Goal: Communication & Community: Answer question/provide support

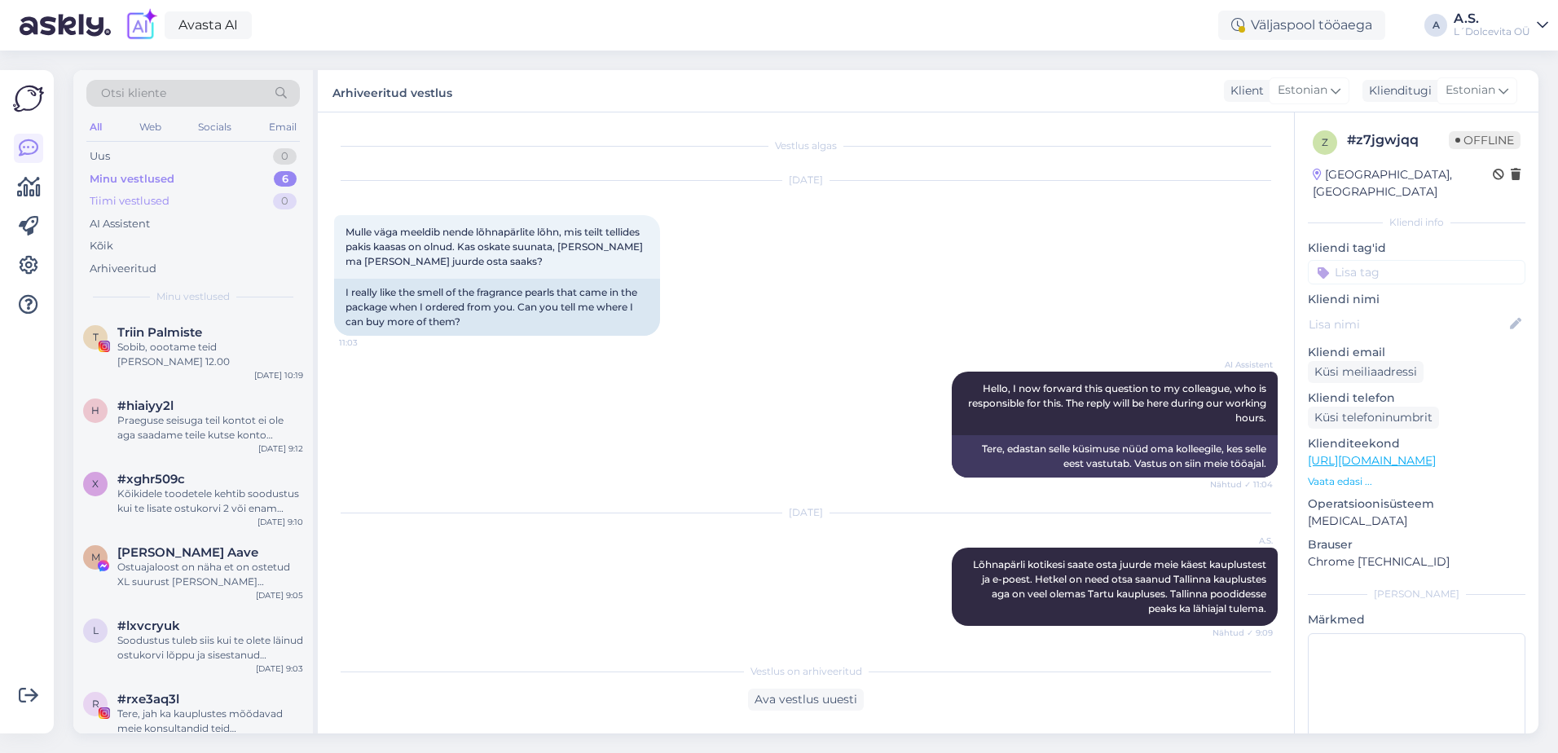
scroll to position [308, 0]
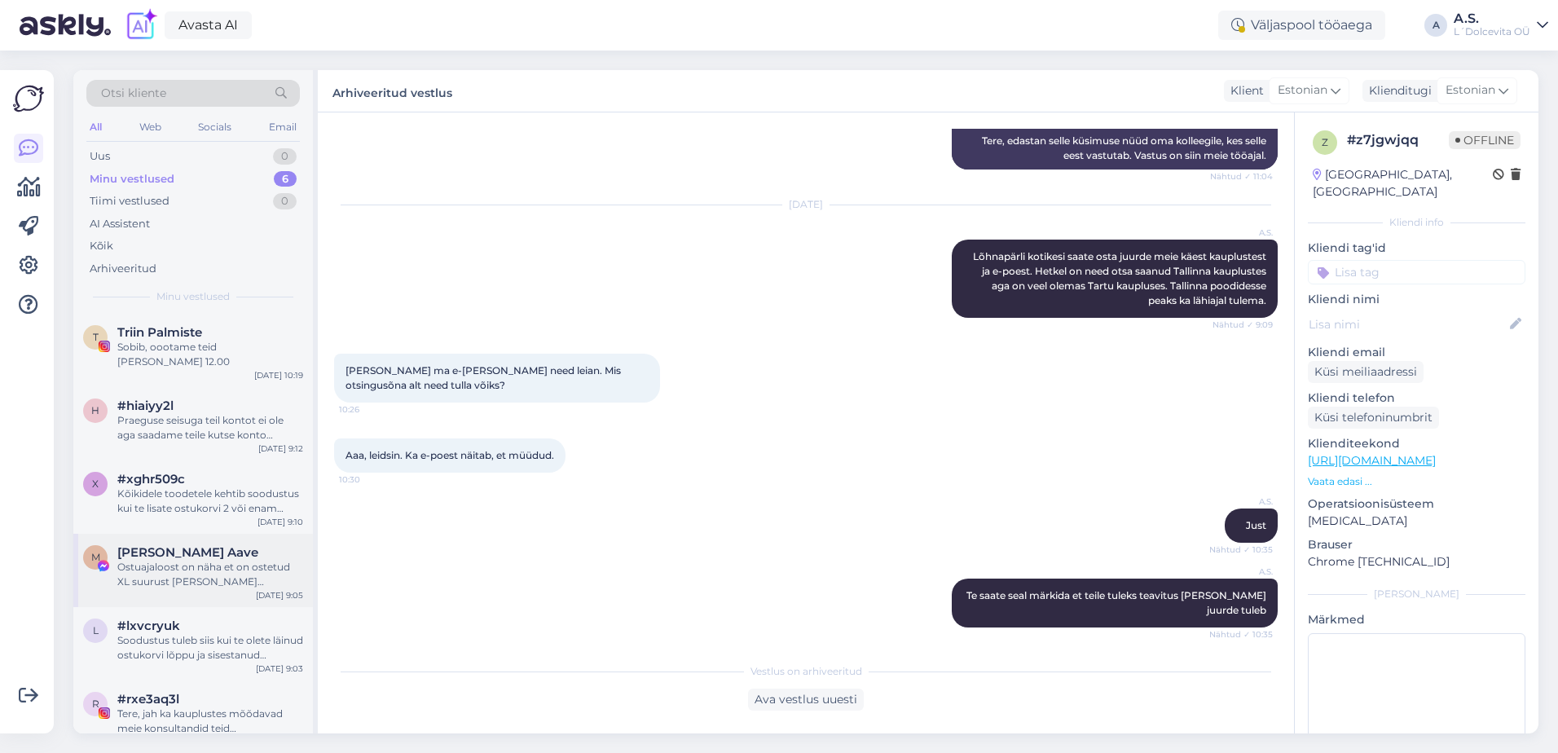
click at [197, 583] on div "M [PERSON_NAME] Aave Ostuajaloost on näha et on ostetud XL suurust [PERSON_NAME…" at bounding box center [193, 570] width 240 height 73
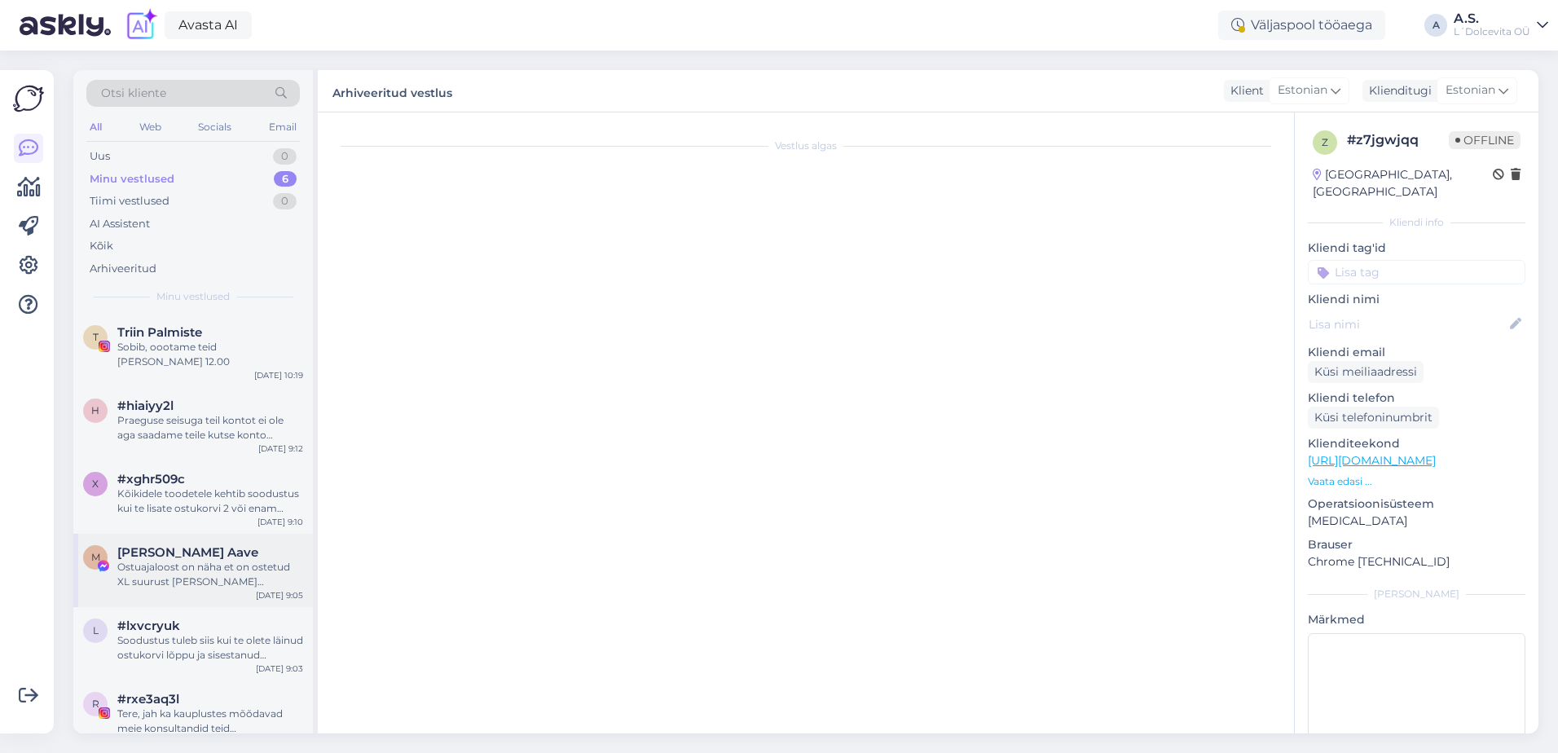
scroll to position [3913, 0]
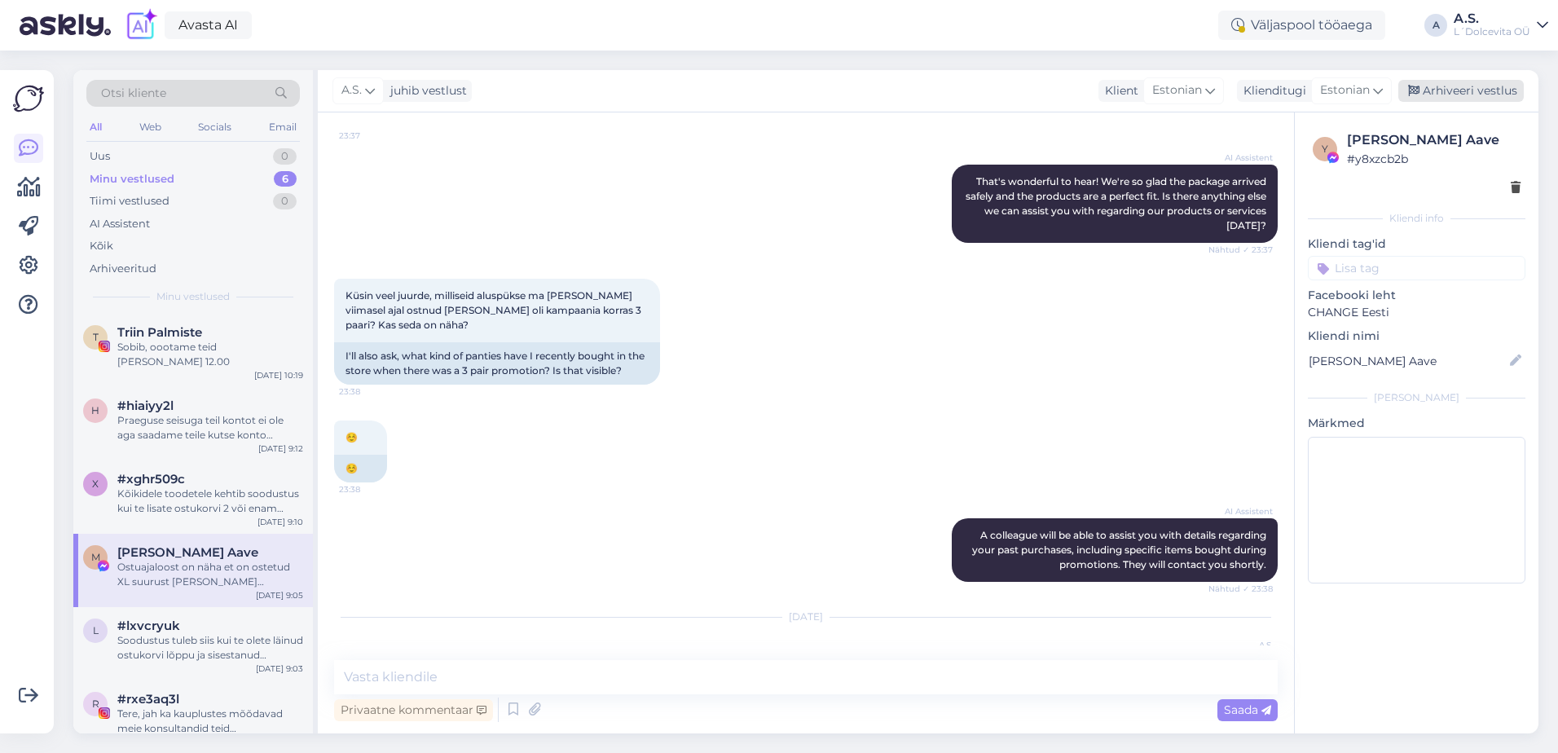
click at [1423, 88] on div "Arhiveeri vestlus" at bounding box center [1460, 91] width 125 height 22
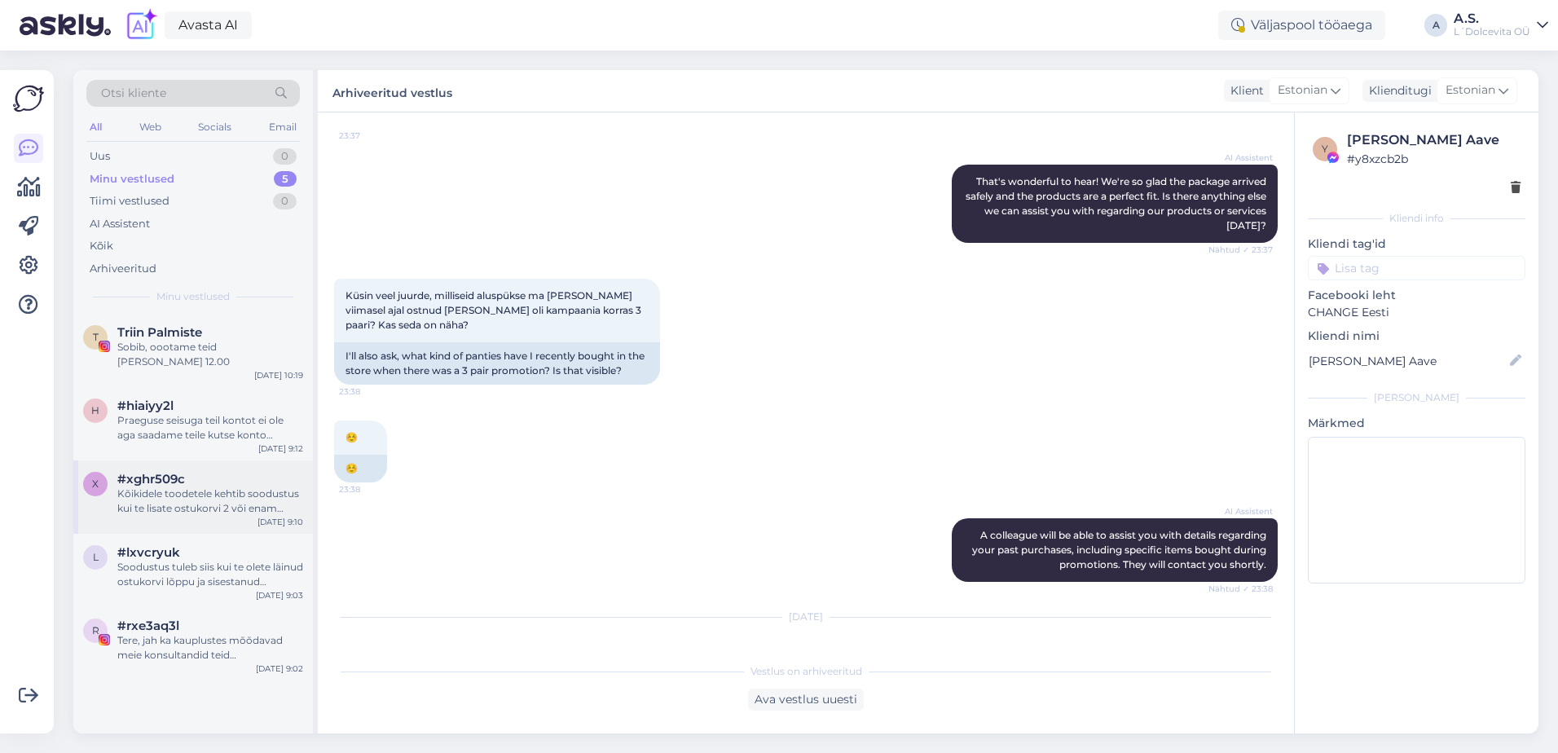
click at [181, 494] on div "Kõikidele toodetele kehtib soodustus kui te lisate ostukorvi 2 või enam toodet …" at bounding box center [210, 500] width 186 height 29
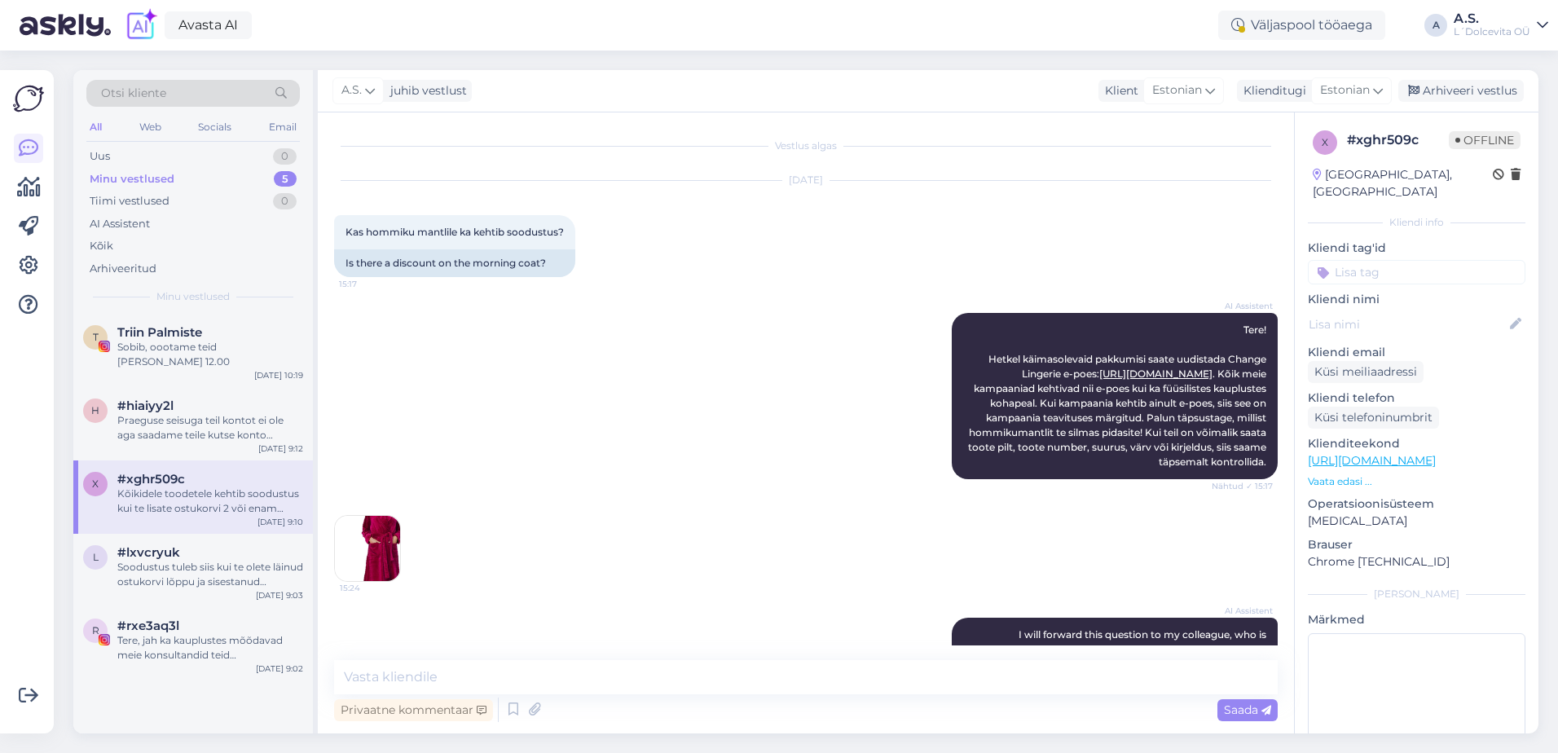
scroll to position [215, 0]
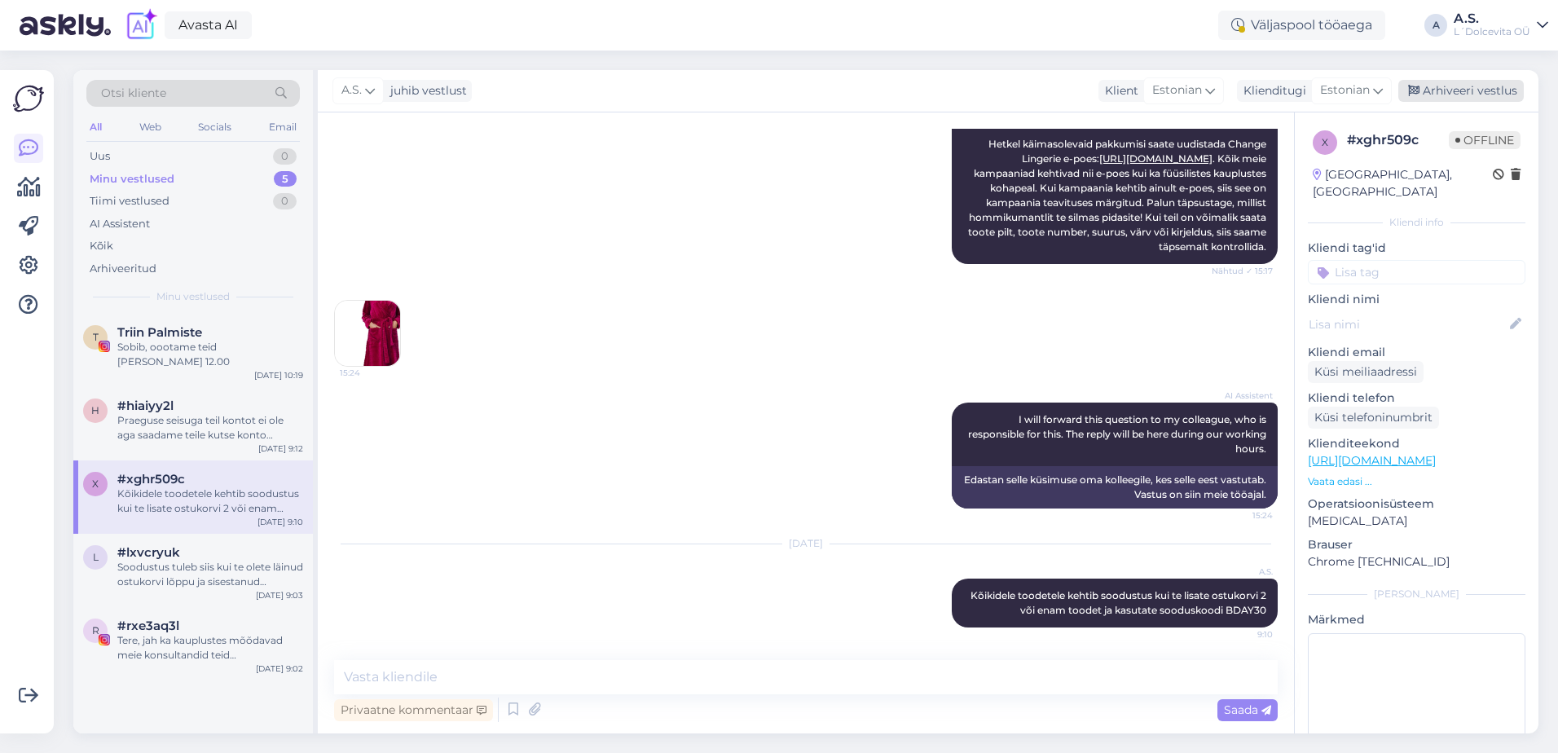
click at [1432, 83] on div "Arhiveeri vestlus" at bounding box center [1460, 91] width 125 height 22
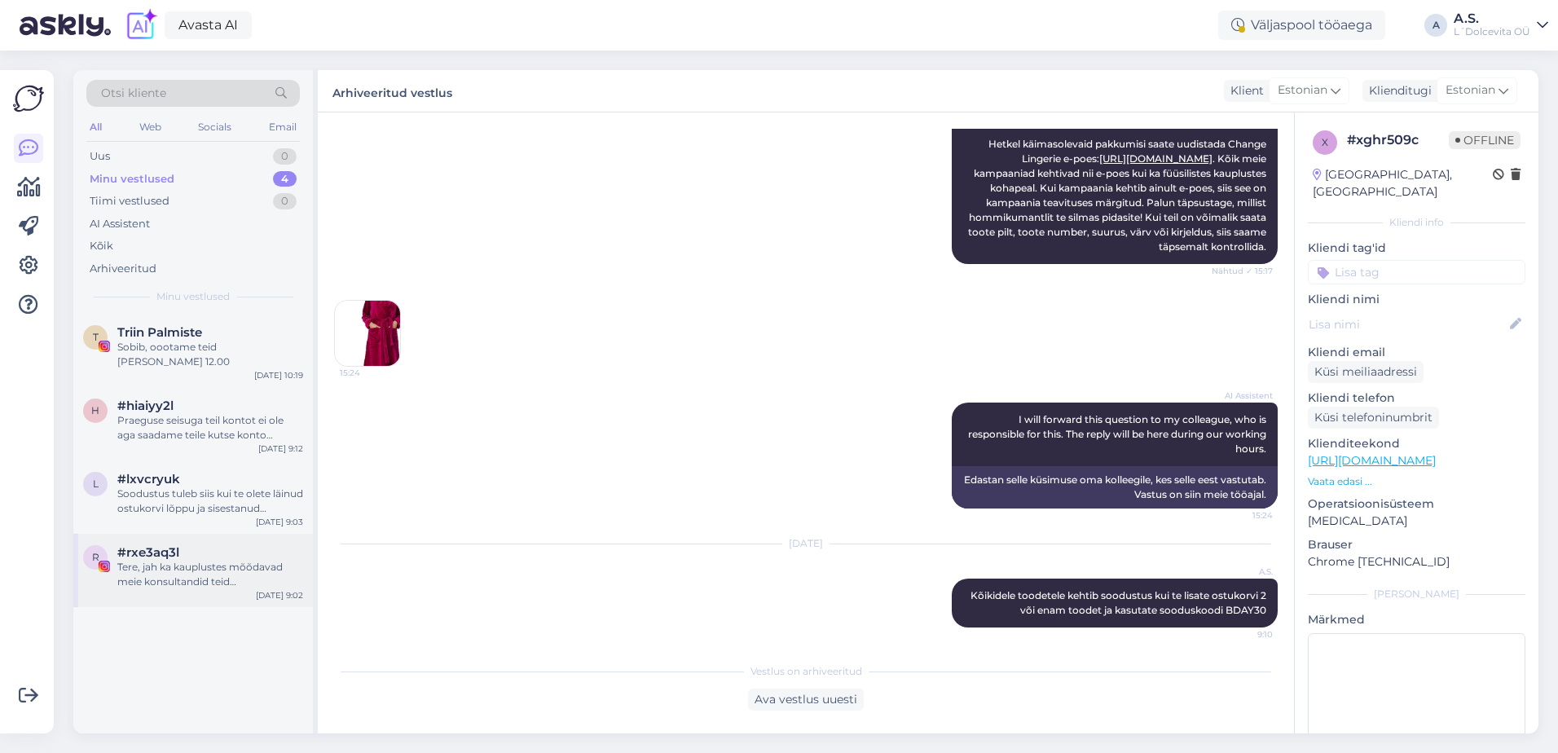
click at [139, 583] on div "r #rxe3aq3l Tere, jah ka kauplustes mõõdavad meie konsultandid teid [PERSON_NAM…" at bounding box center [193, 570] width 240 height 73
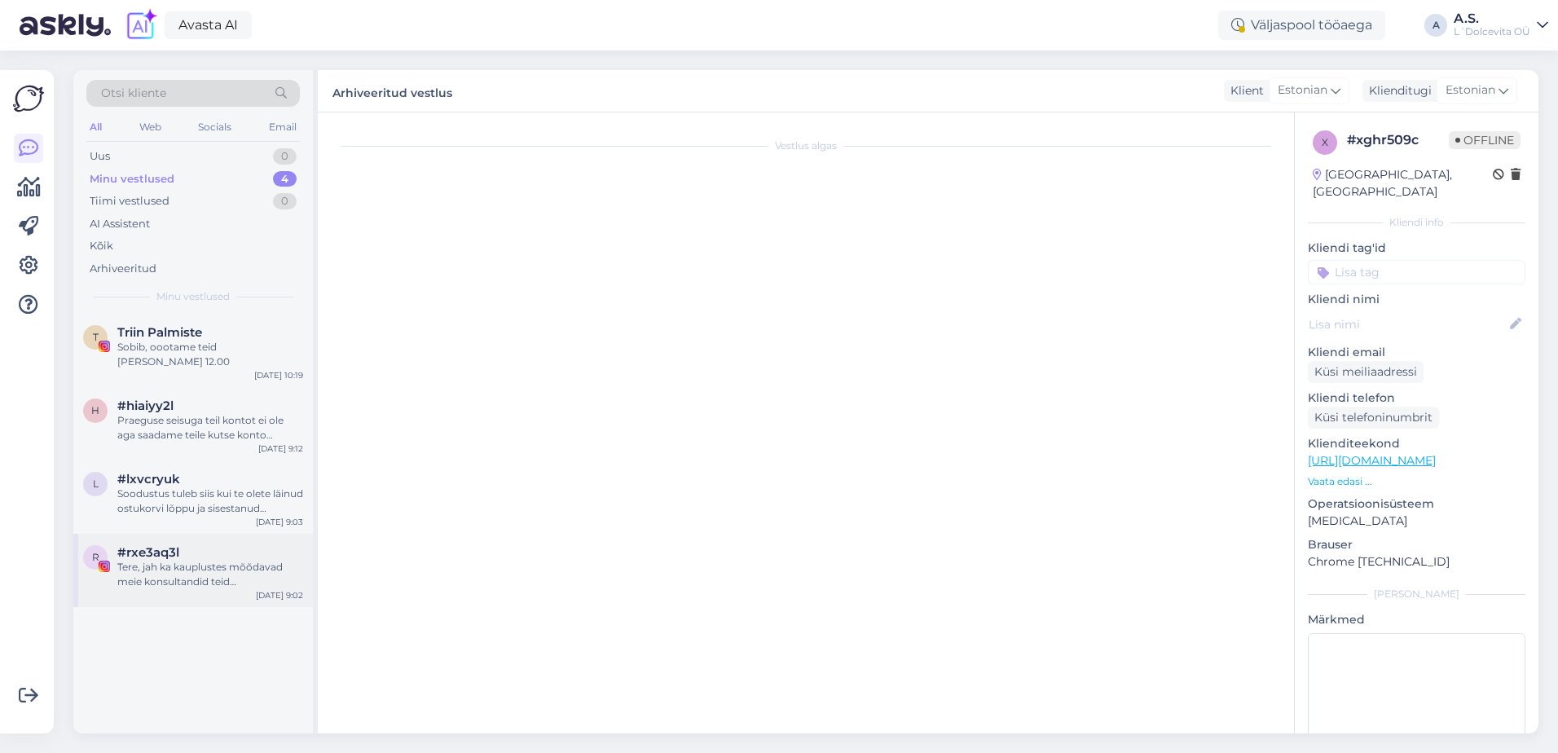
scroll to position [0, 0]
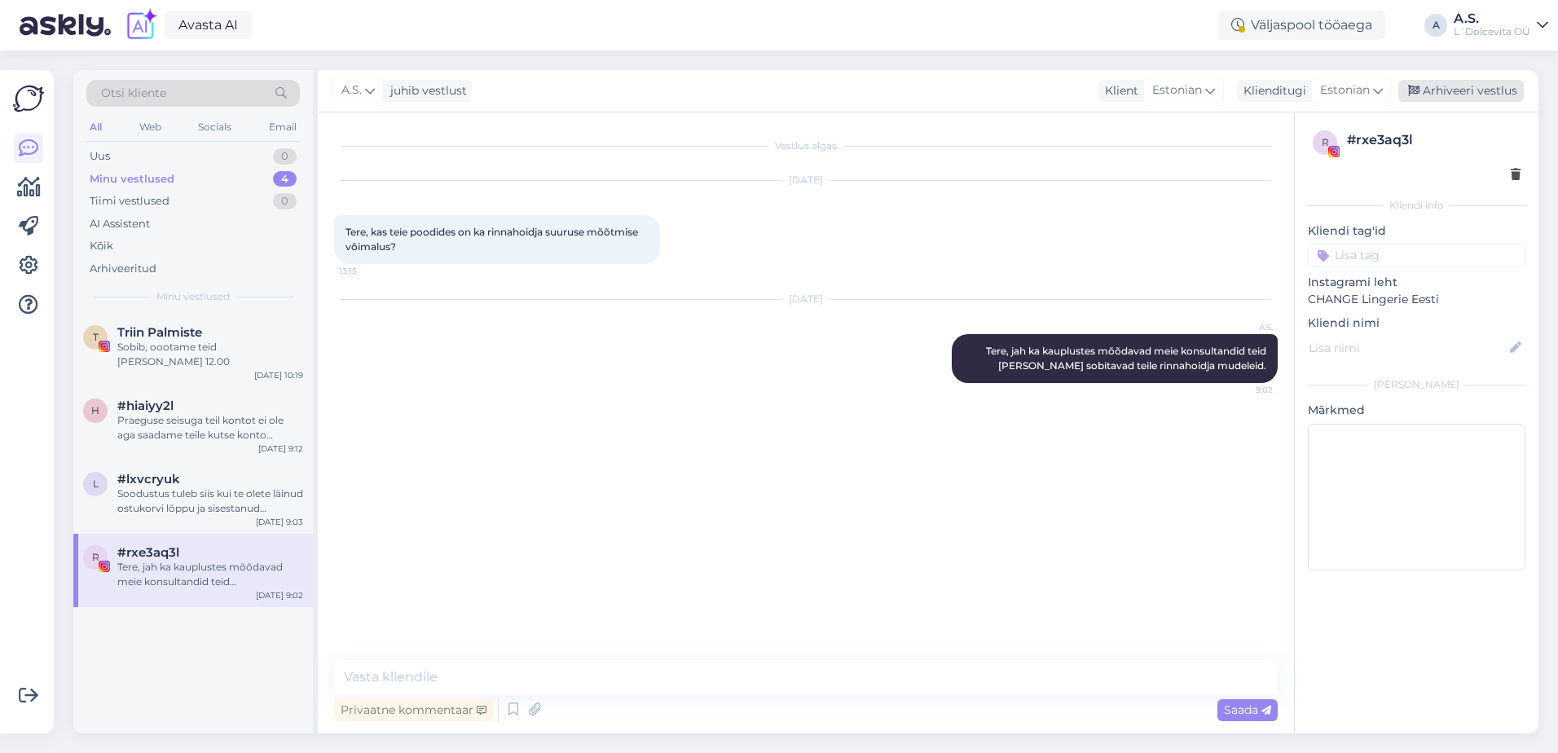
click at [1448, 92] on div "Arhiveeri vestlus" at bounding box center [1460, 91] width 125 height 22
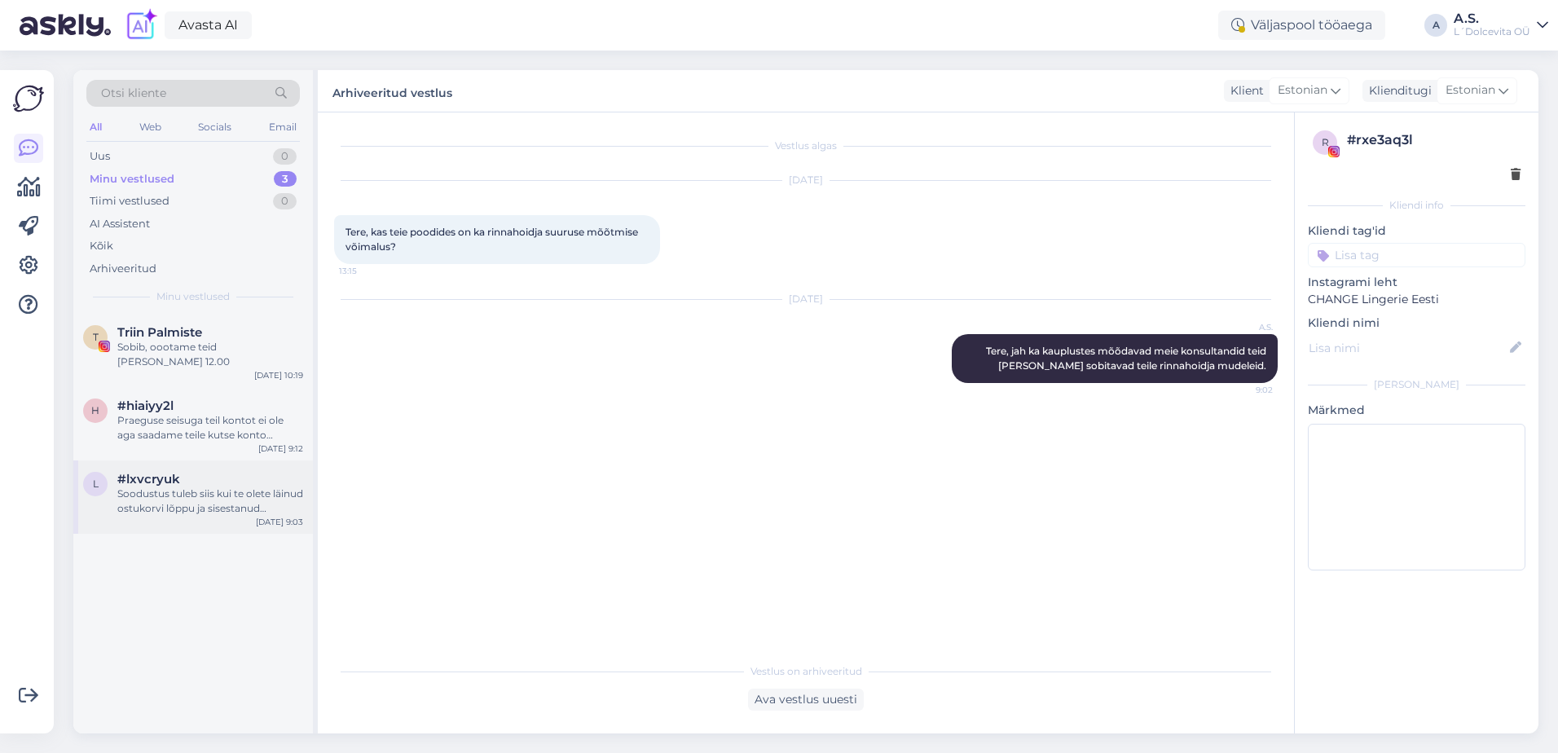
click at [201, 498] on div "Soodustus tuleb siis kui te olete läinud ostukorvi lõppu ja sisestanud soodusko…" at bounding box center [210, 500] width 186 height 29
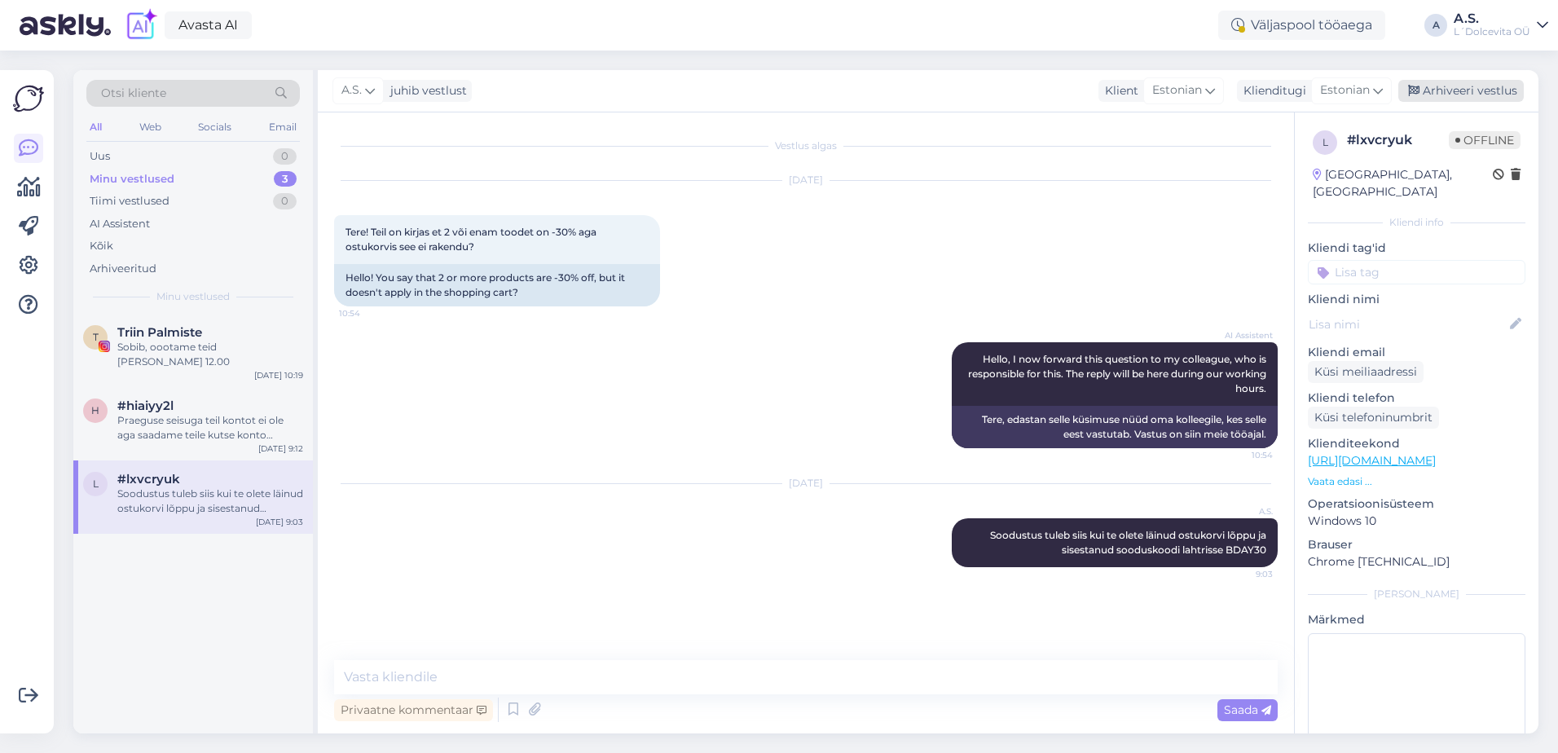
click at [1437, 84] on div "Arhiveeri vestlus" at bounding box center [1460, 91] width 125 height 22
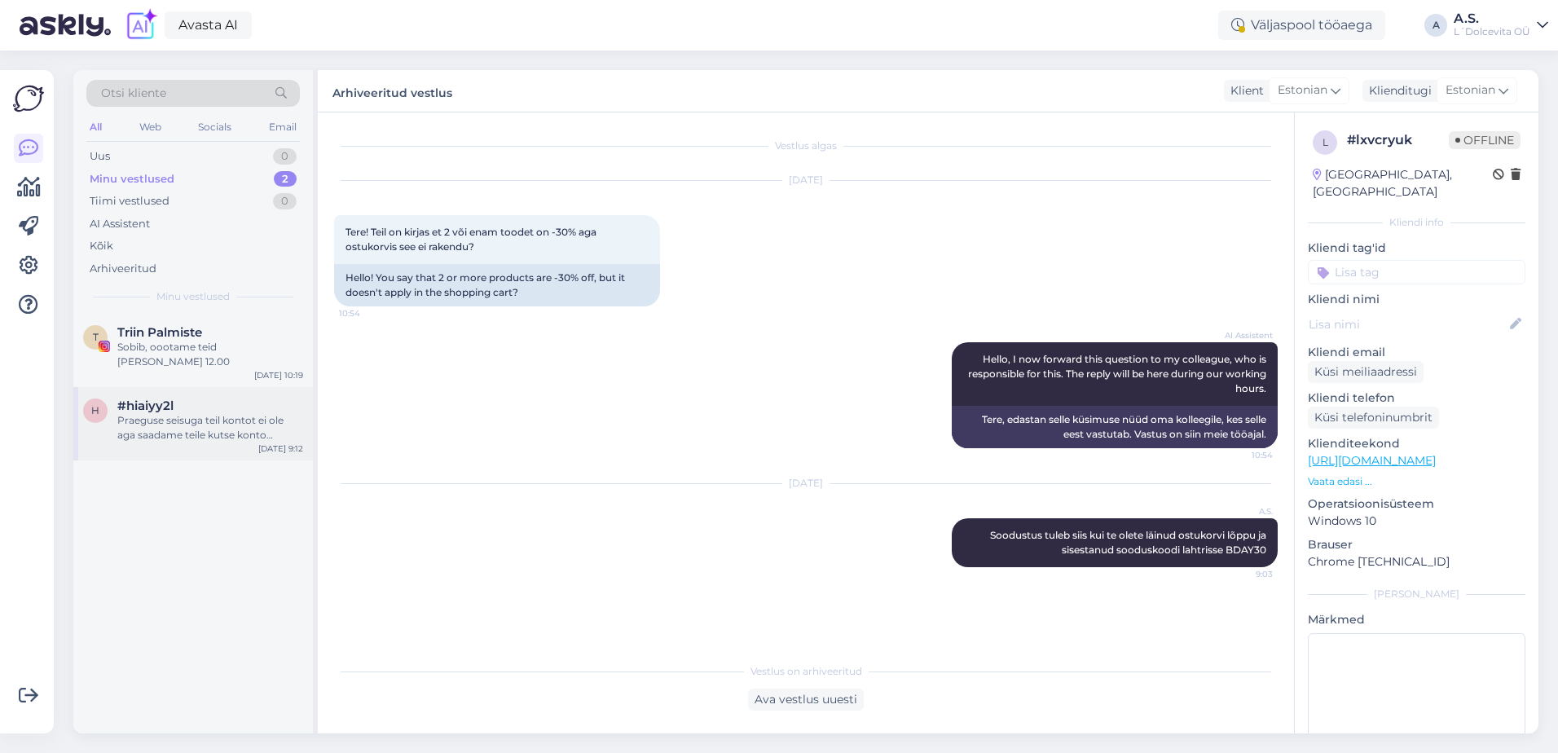
click at [137, 416] on div "Praeguse seisuga teil kontot ei ole aga saadame teile kutse konto loomiseks. Sa…" at bounding box center [210, 427] width 186 height 29
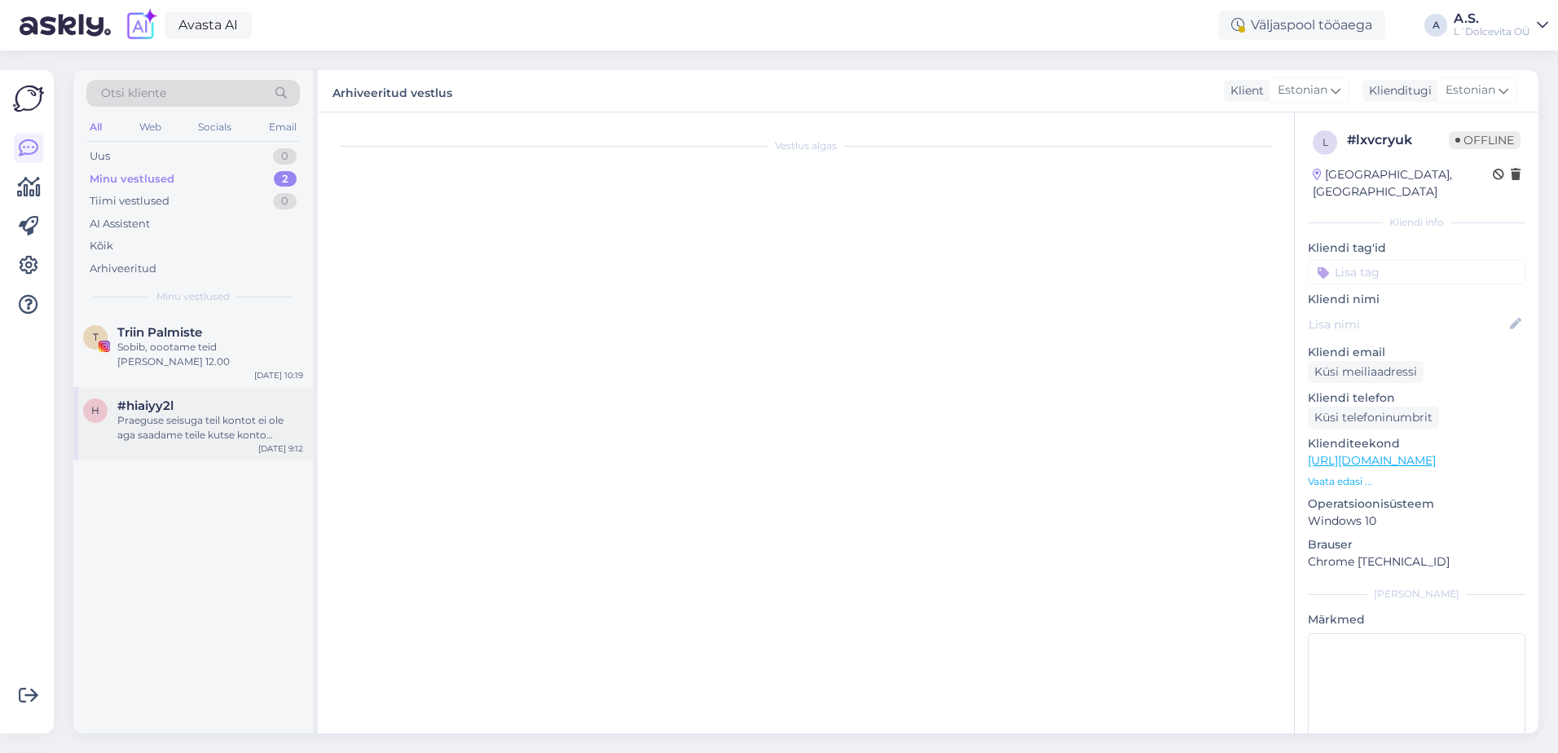
scroll to position [28, 0]
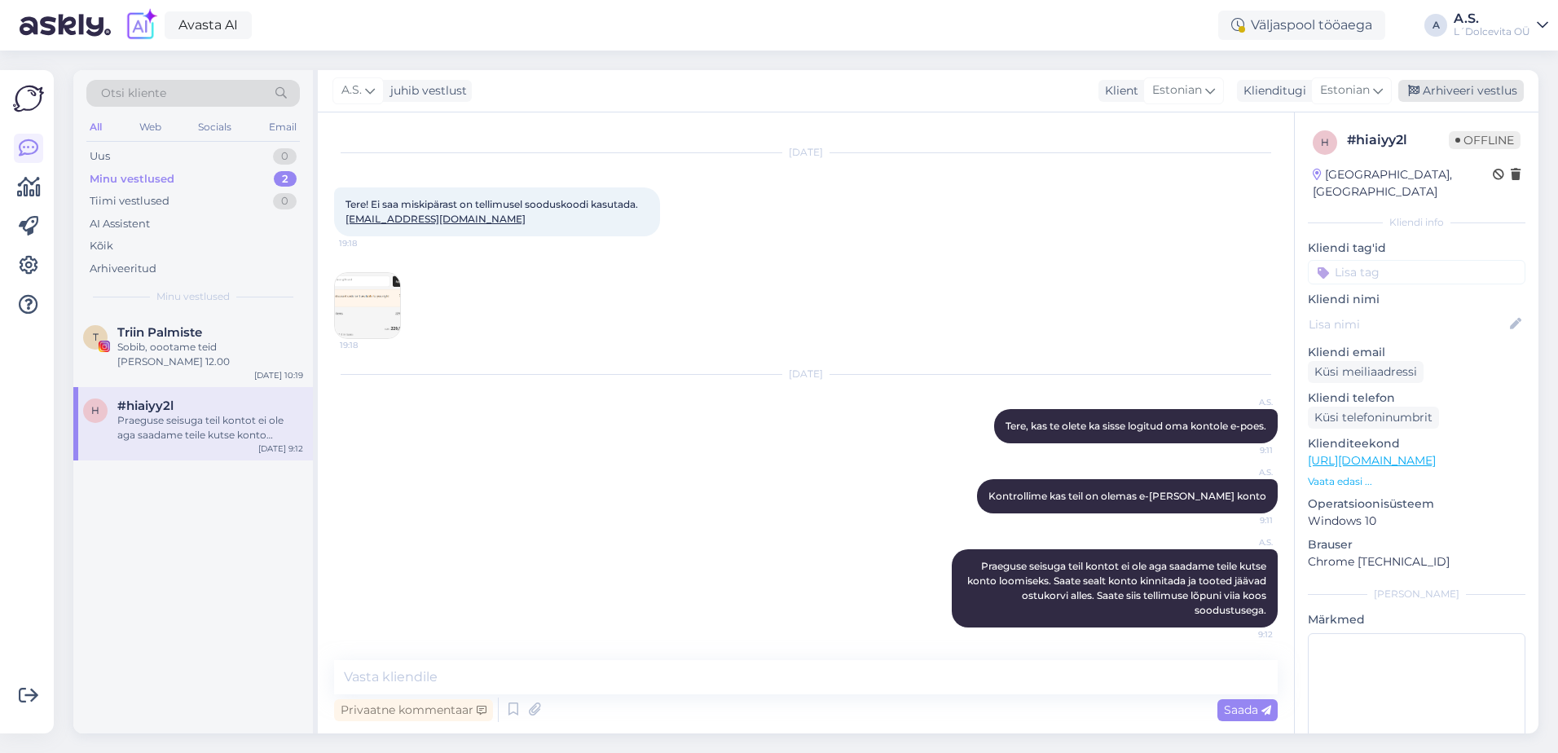
click at [1468, 90] on div "Arhiveeri vestlus" at bounding box center [1460, 91] width 125 height 22
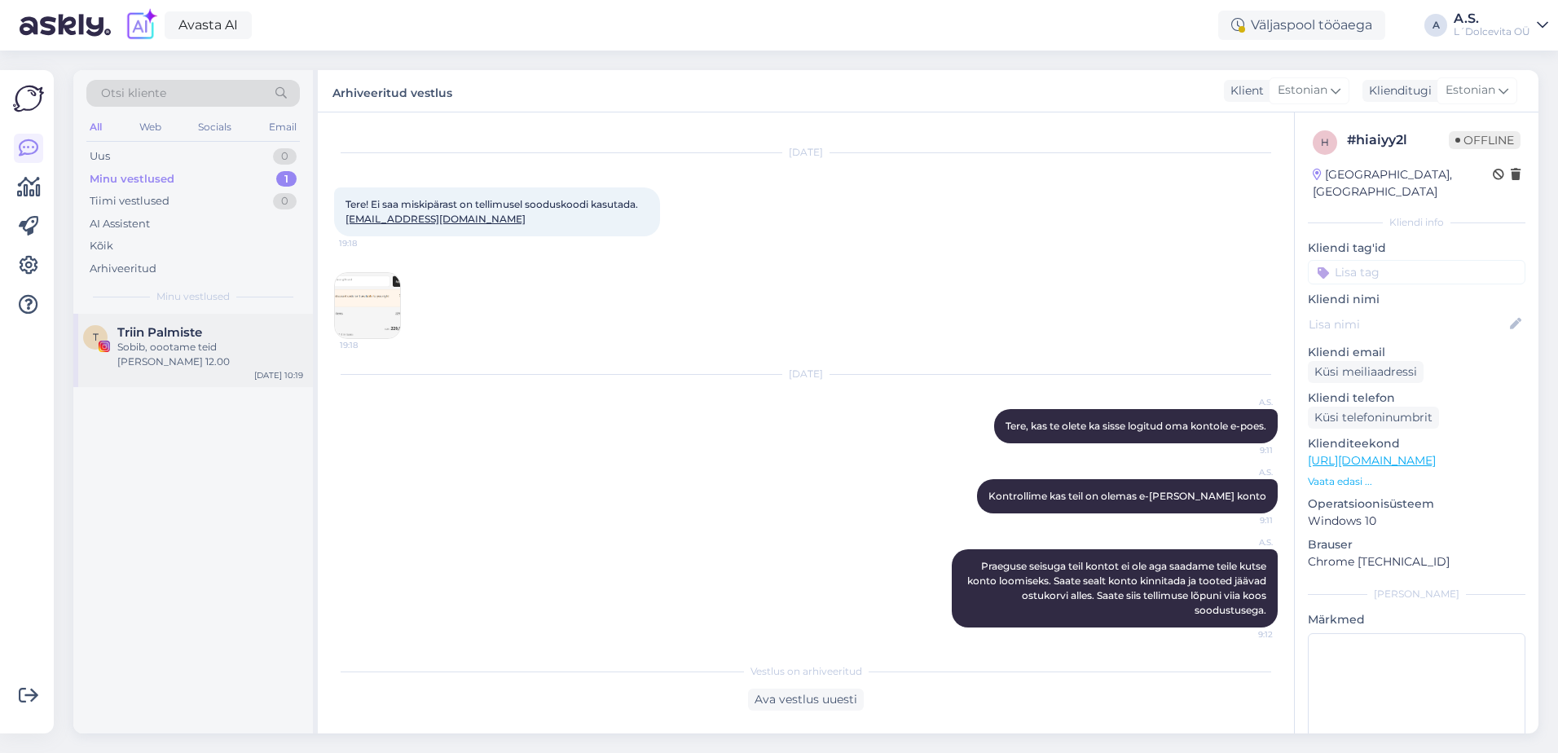
click at [222, 354] on div "Sobib, oootame teid [PERSON_NAME] 12.00" at bounding box center [210, 354] width 186 height 29
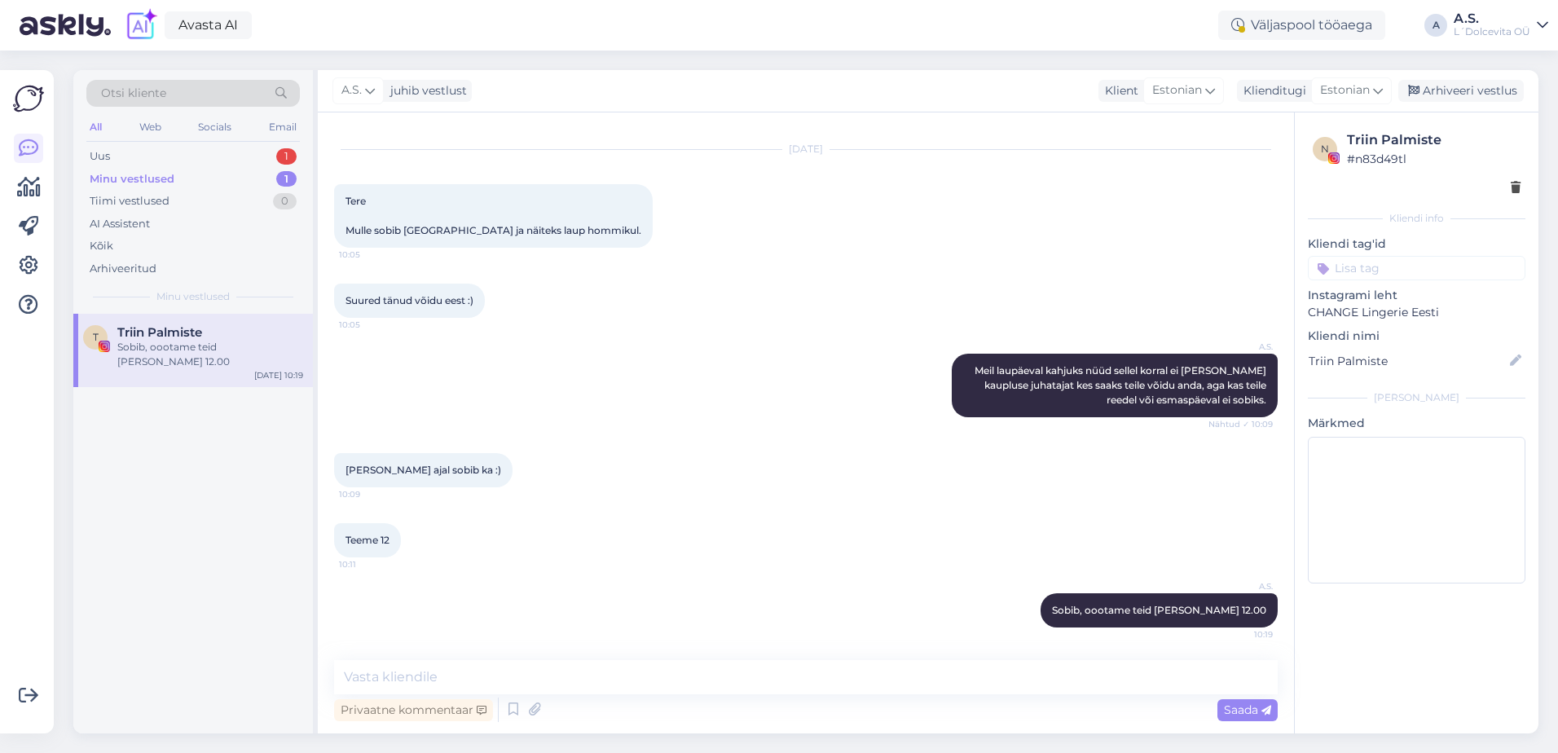
click at [133, 173] on div "Minu vestlused" at bounding box center [132, 179] width 85 height 16
click at [117, 158] on div "Uus 1" at bounding box center [192, 156] width 213 height 23
click at [228, 381] on div "F FashionShops10 Reminder: Your Listing is Live on FashionShops10, CHANGE Eesti…" at bounding box center [193, 350] width 240 height 73
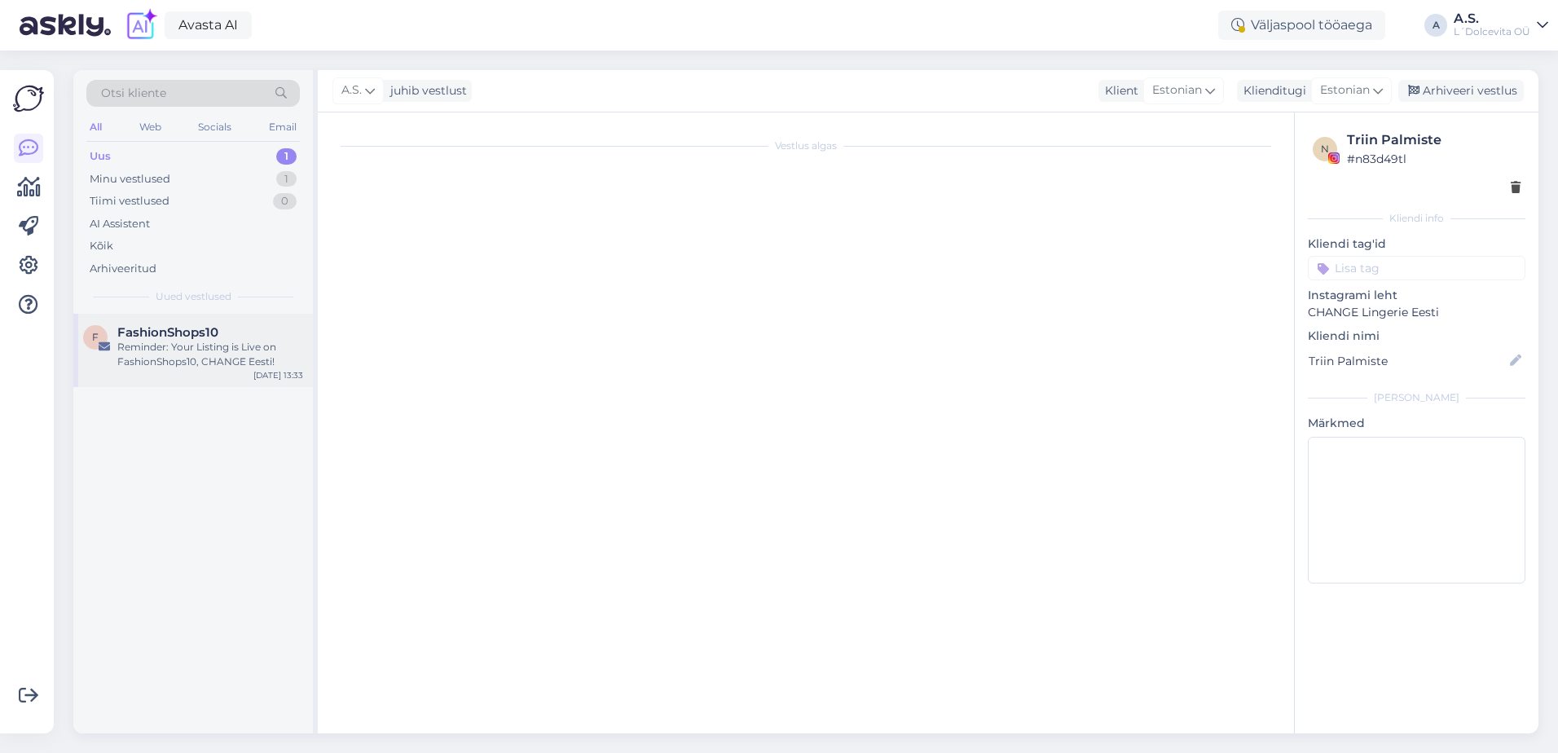
scroll to position [104, 0]
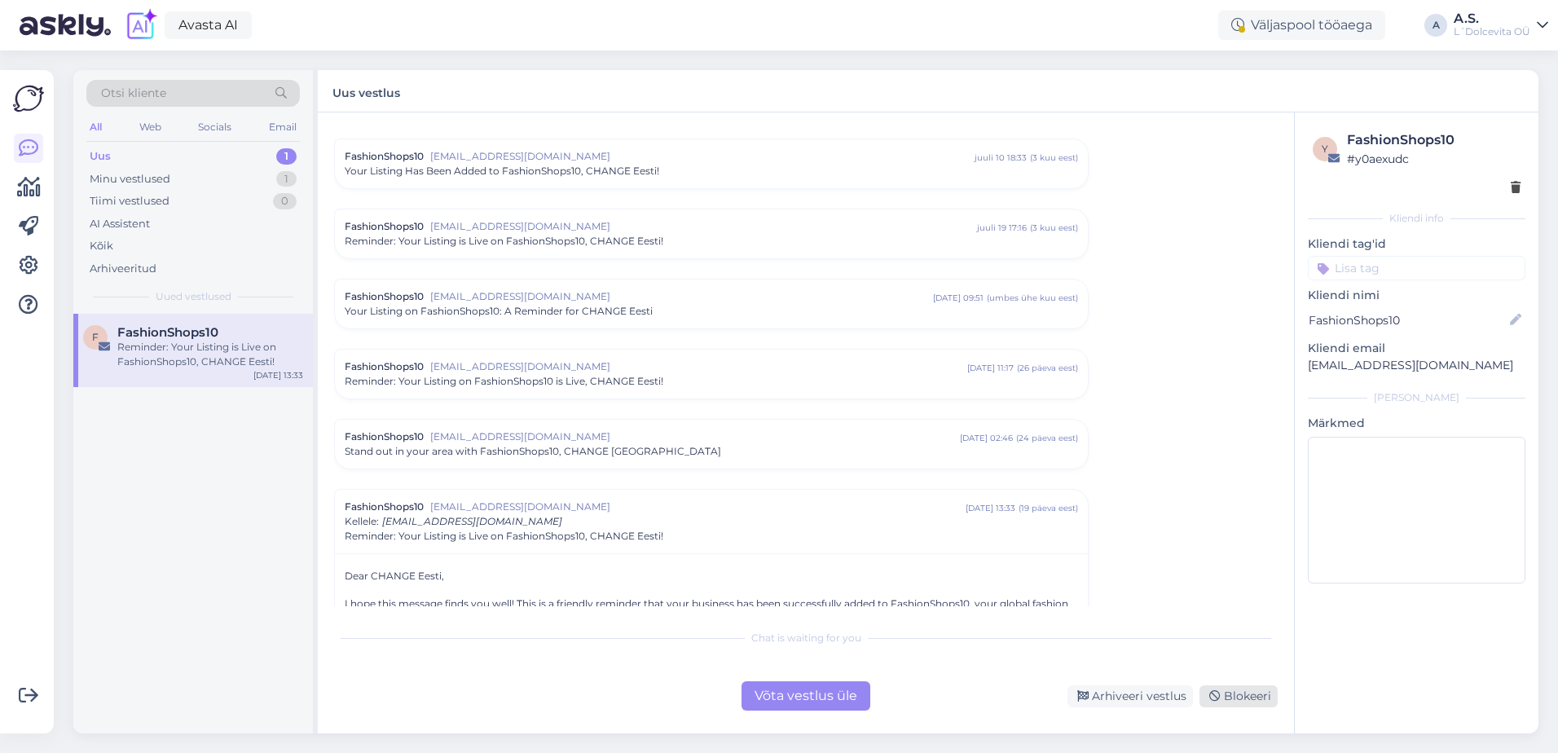
click at [1232, 702] on div "Blokeeri" at bounding box center [1238, 696] width 78 height 22
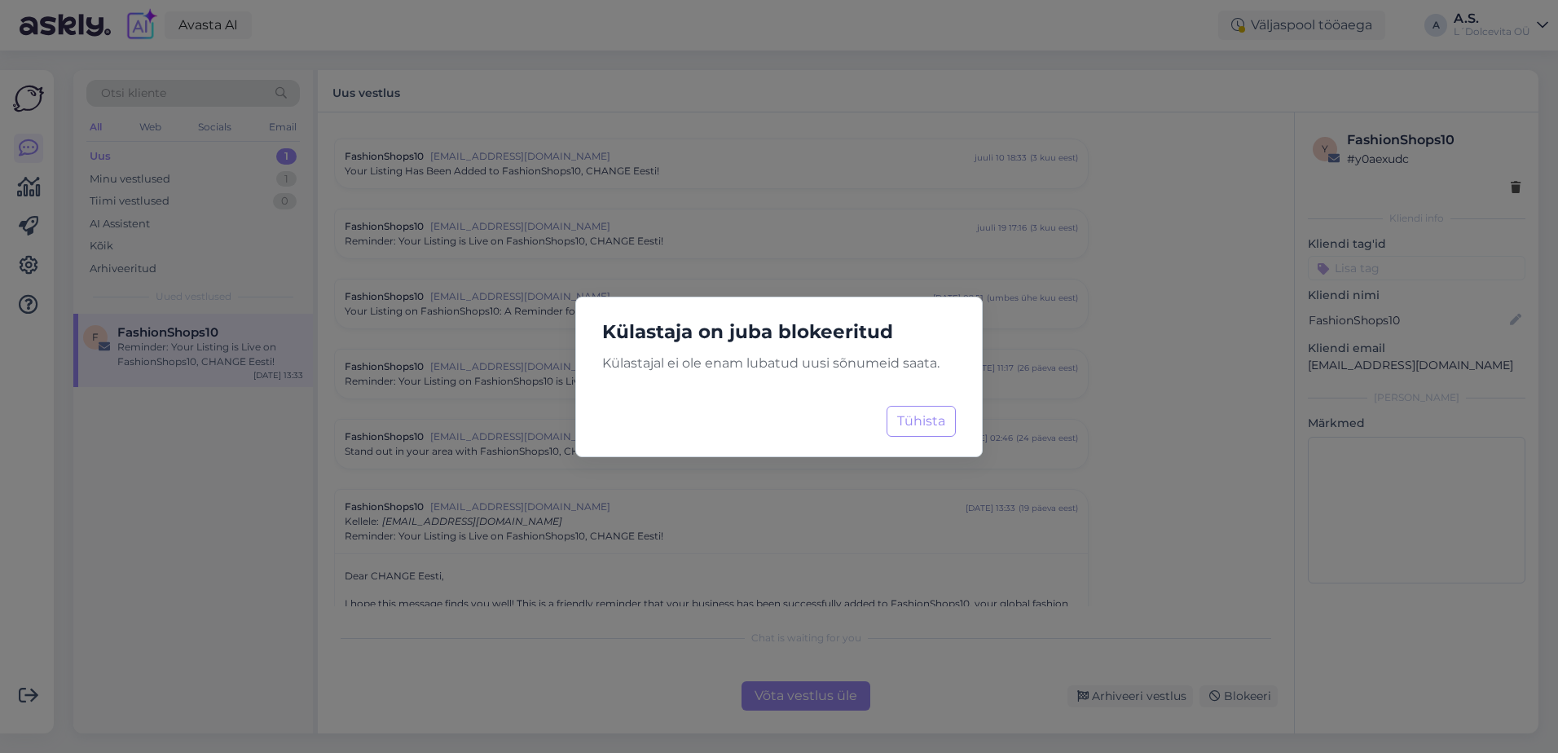
click at [913, 438] on div "Külastaja on juba blokeeritud Külastajal ei ole enam lubatud uusi sõnumeid saat…" at bounding box center [778, 377] width 407 height 161
click at [937, 425] on button "Tühista" at bounding box center [921, 421] width 69 height 31
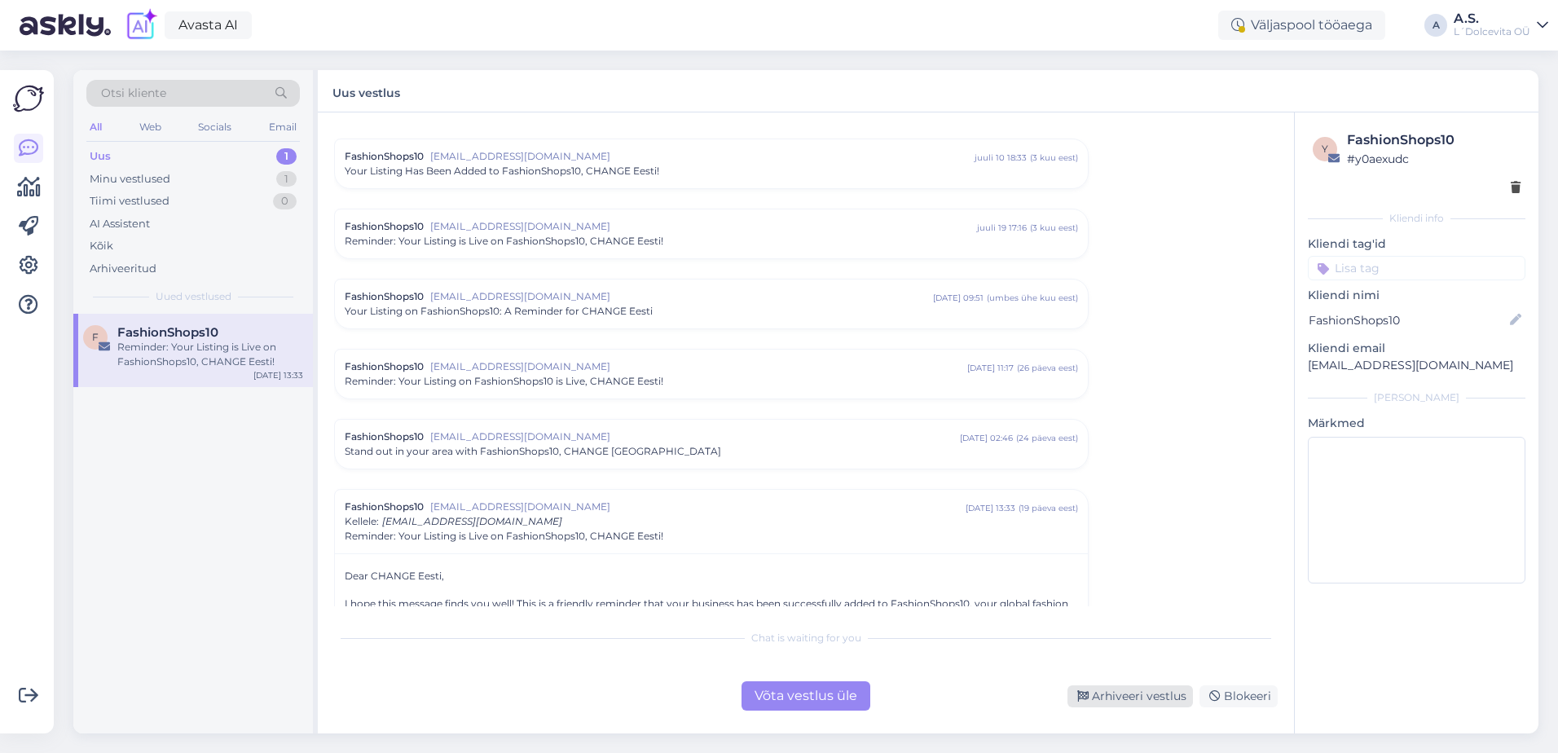
click at [1137, 700] on div "Arhiveeri vestlus" at bounding box center [1129, 696] width 125 height 22
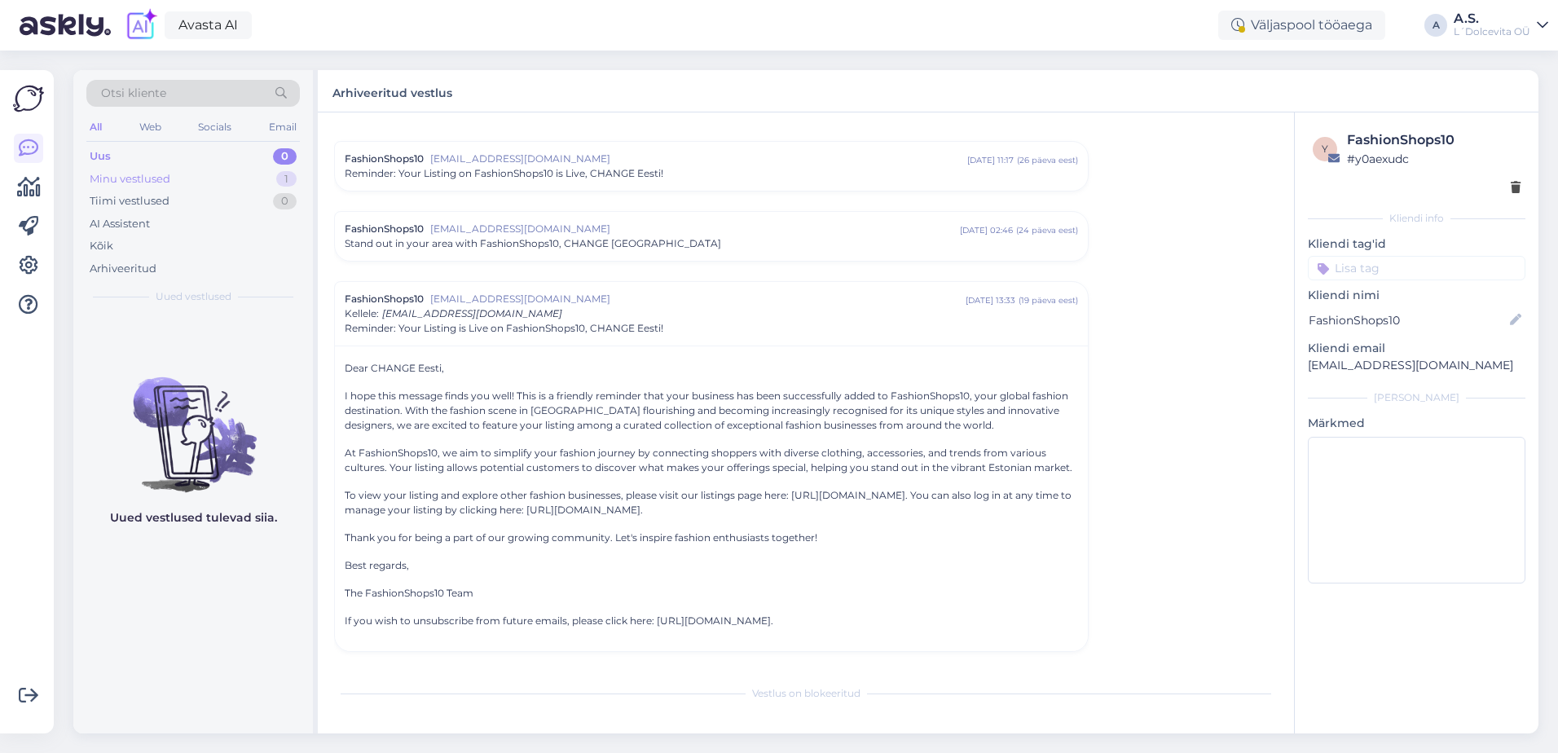
click at [147, 177] on div "Minu vestlused" at bounding box center [130, 179] width 81 height 16
